Goal: Information Seeking & Learning: Learn about a topic

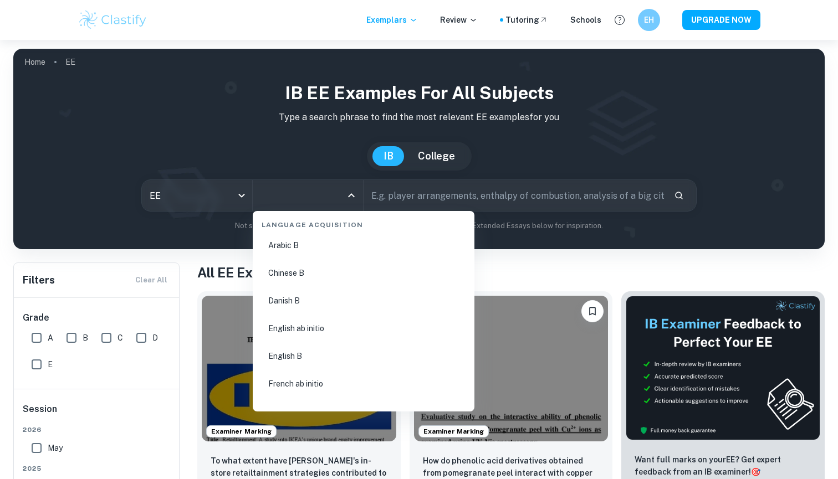
scroll to position [750, 0]
click at [283, 354] on li "English B" at bounding box center [363, 353] width 213 height 25
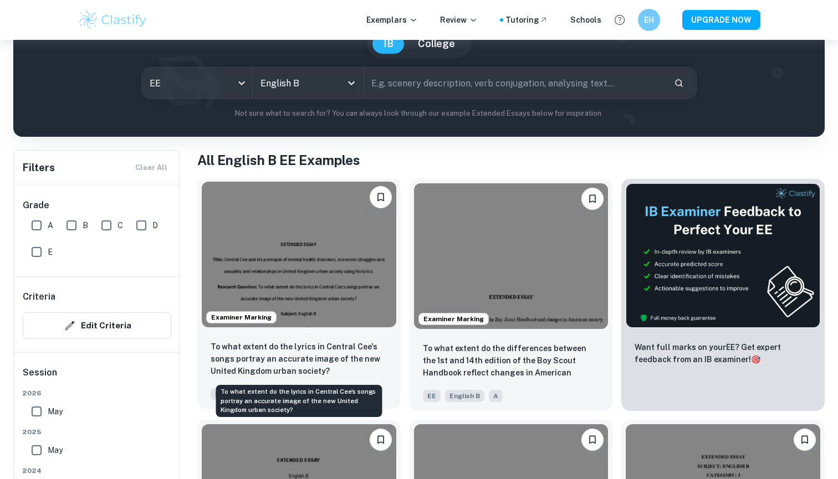
scroll to position [108, 0]
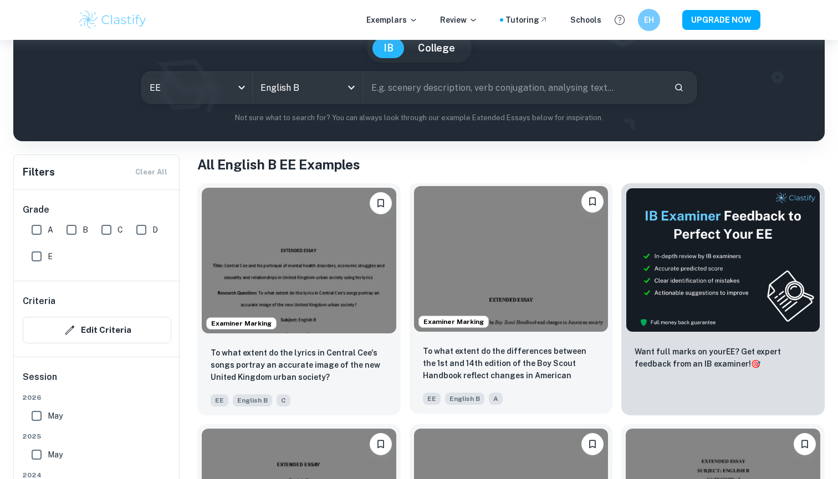
click at [477, 255] on img at bounding box center [511, 259] width 195 height 146
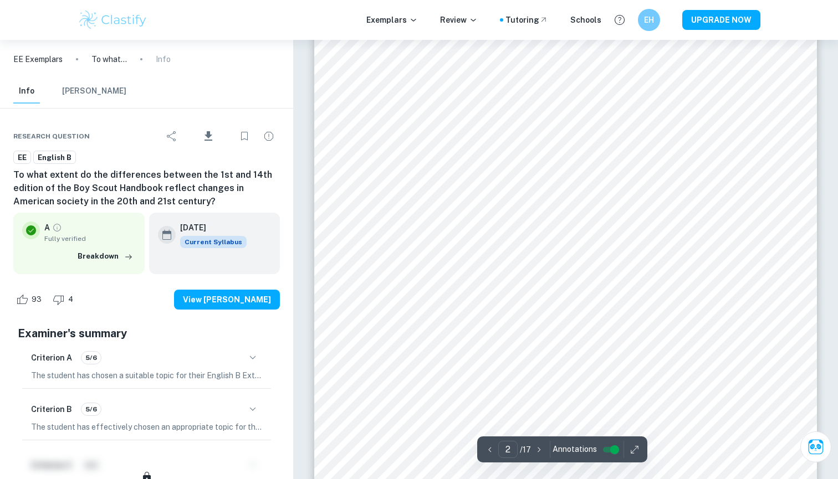
scroll to position [801, 0]
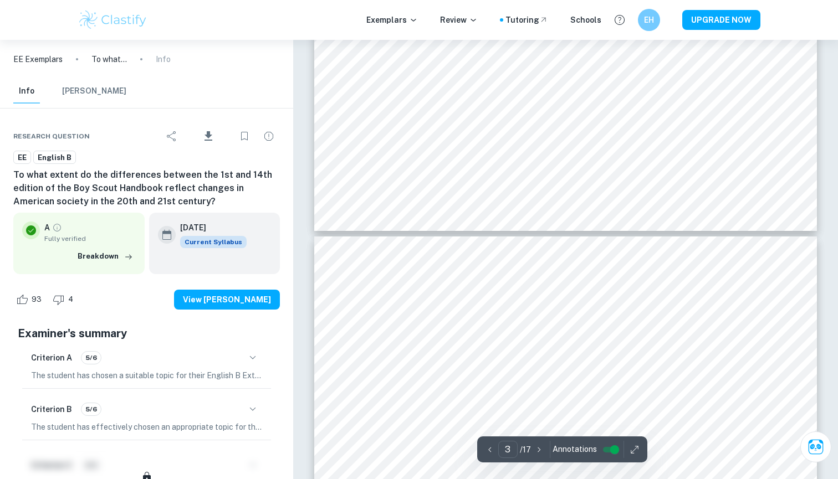
type input "4"
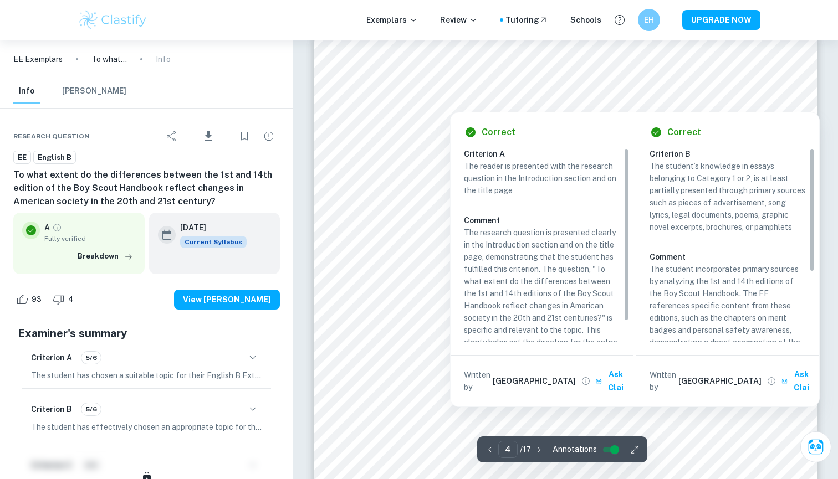
scroll to position [2333, 0]
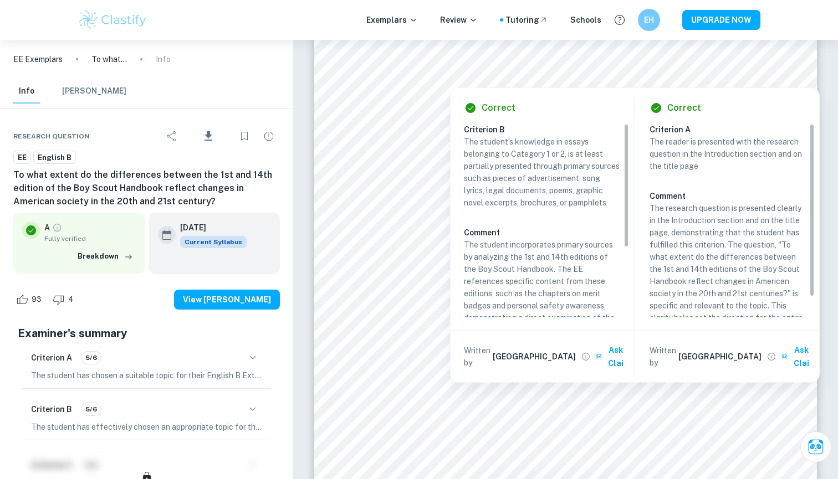
click at [641, 85] on div "Correct Criterion B The student’s knowledge in essays belonging to Category 1 o…" at bounding box center [635, 232] width 370 height 301
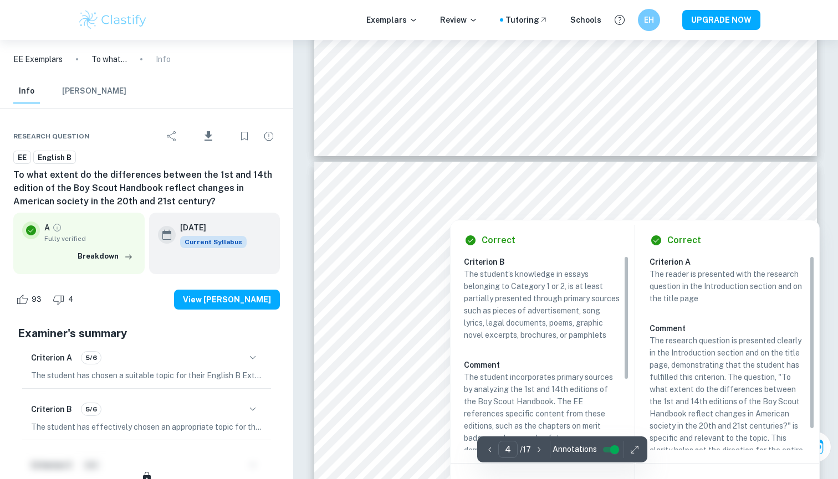
scroll to position [2192, 0]
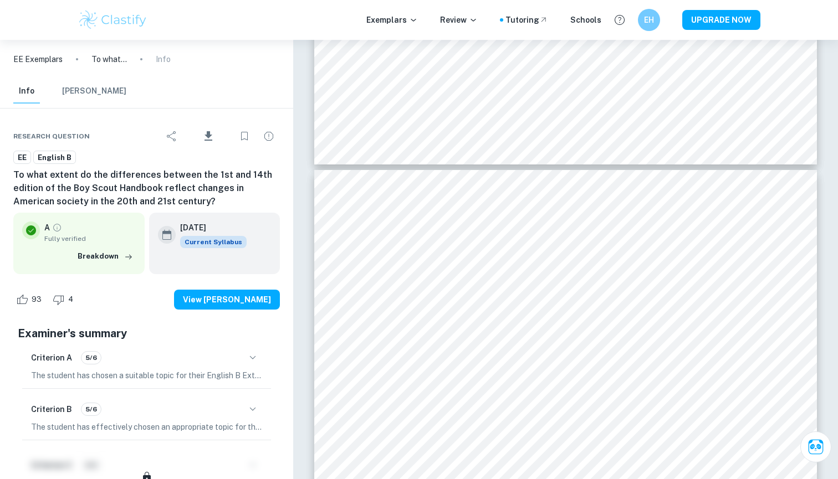
copy div "Correct Criterion C Comment Unlock access to all examiner comments with Clastif…"
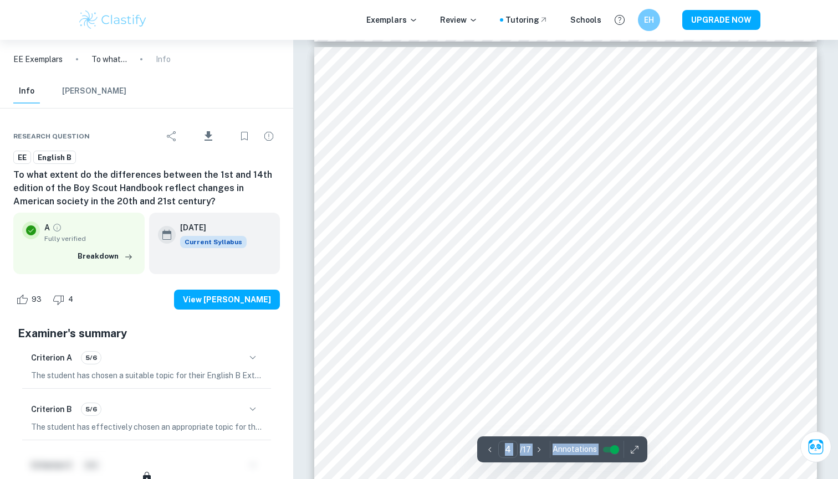
scroll to position [2311, 0]
